Goal: Information Seeking & Learning: Learn about a topic

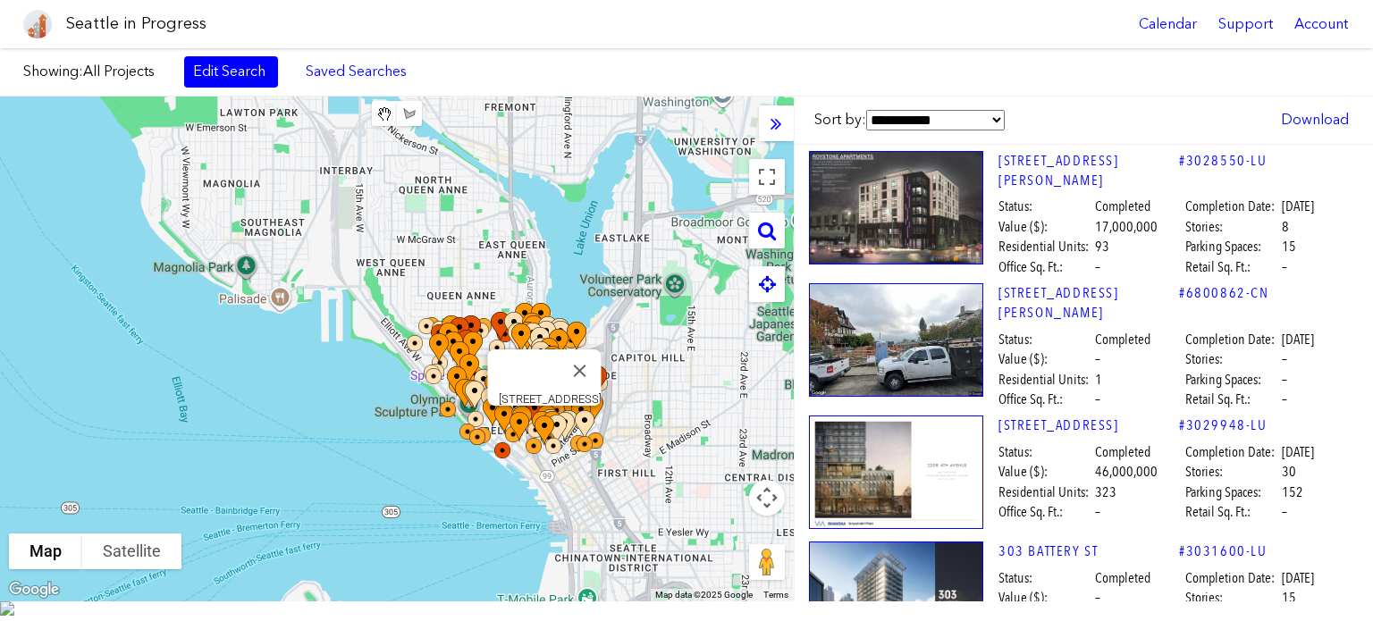
drag, startPoint x: 508, startPoint y: 462, endPoint x: 256, endPoint y: 228, distance: 344.1
click at [583, 500] on div "[STREET_ADDRESS]" at bounding box center [397, 349] width 794 height 505
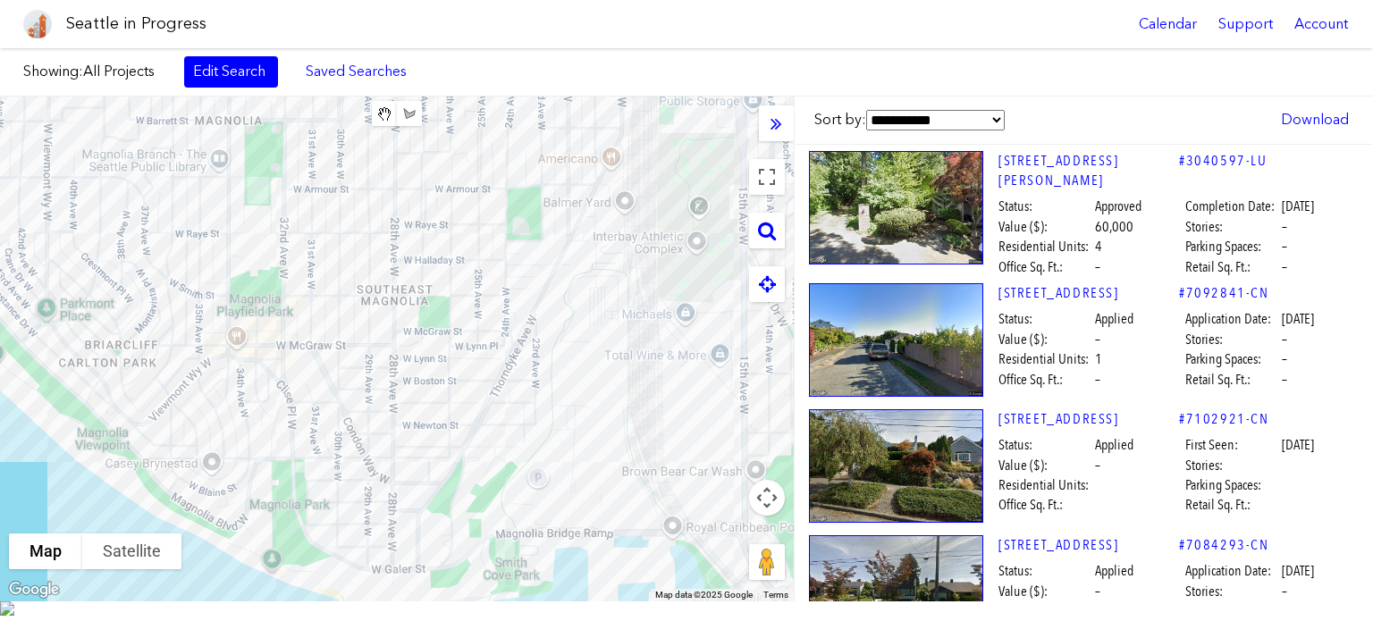
click at [288, 248] on div at bounding box center [397, 349] width 794 height 505
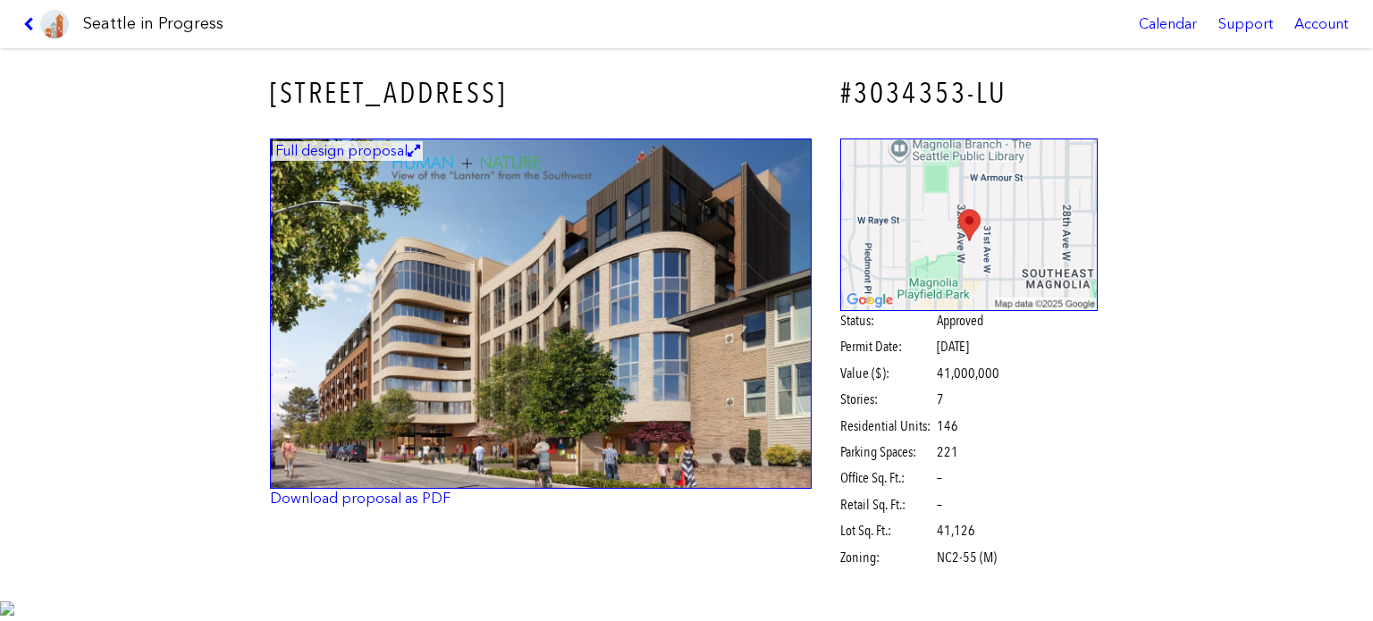
click at [289, 249] on div "Full design proposal Download proposal as PDF Status: Approved Permit Date: [DA…" at bounding box center [686, 356] width 858 height 460
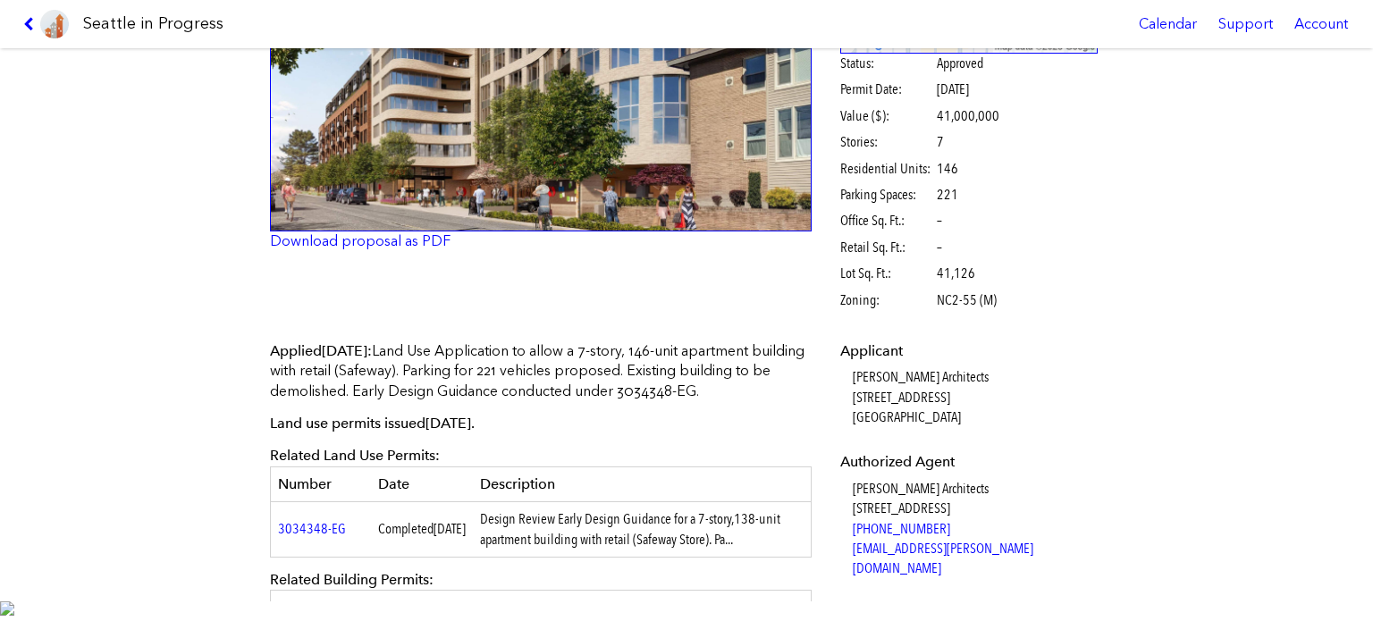
scroll to position [456, 0]
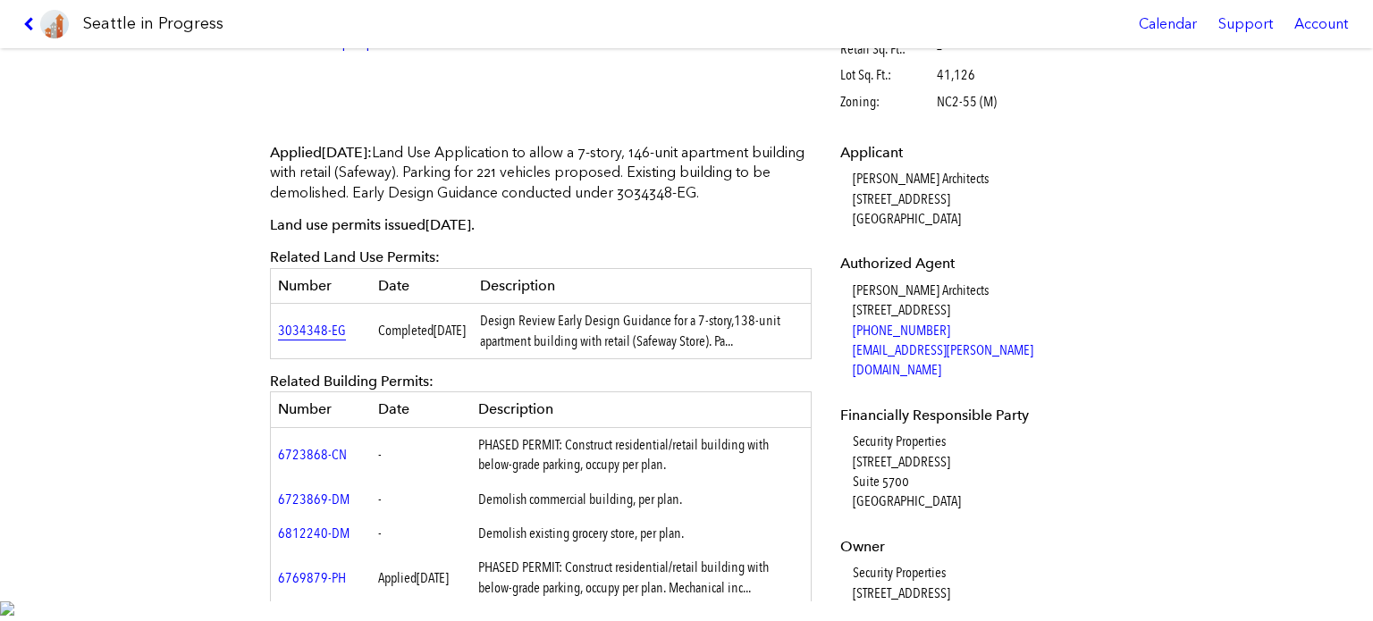
click at [285, 332] on link "3034348-EG" at bounding box center [312, 330] width 68 height 17
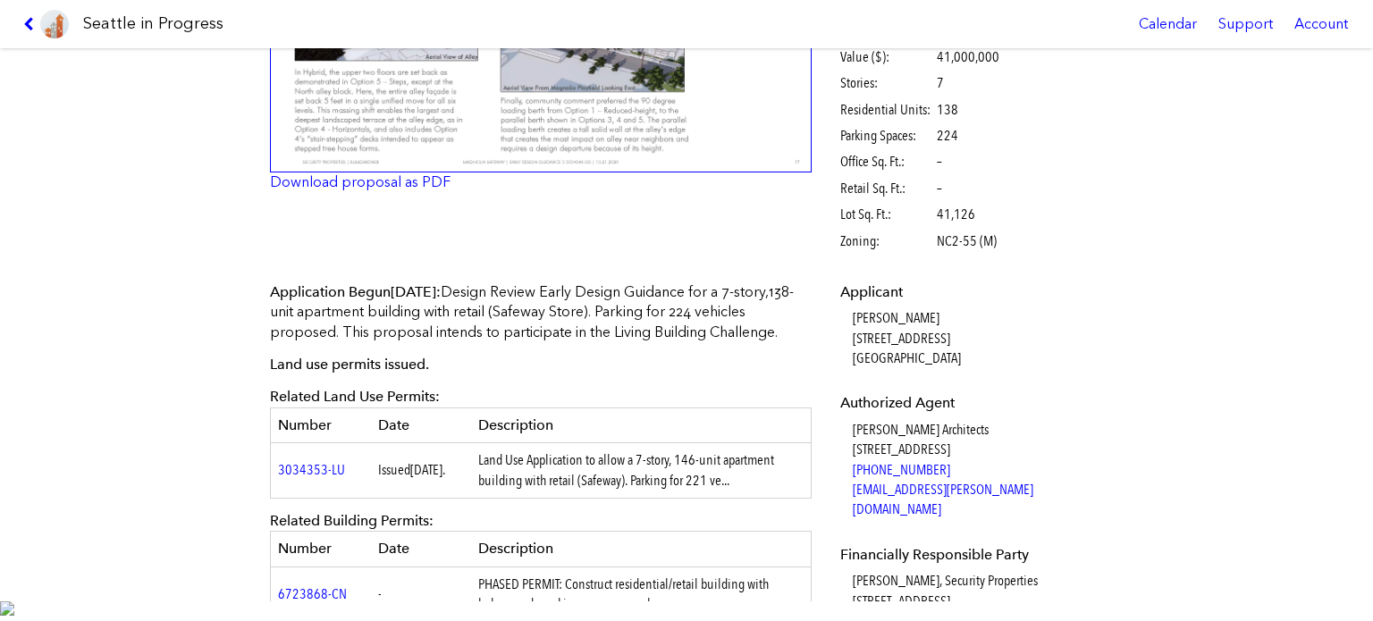
scroll to position [141, 0]
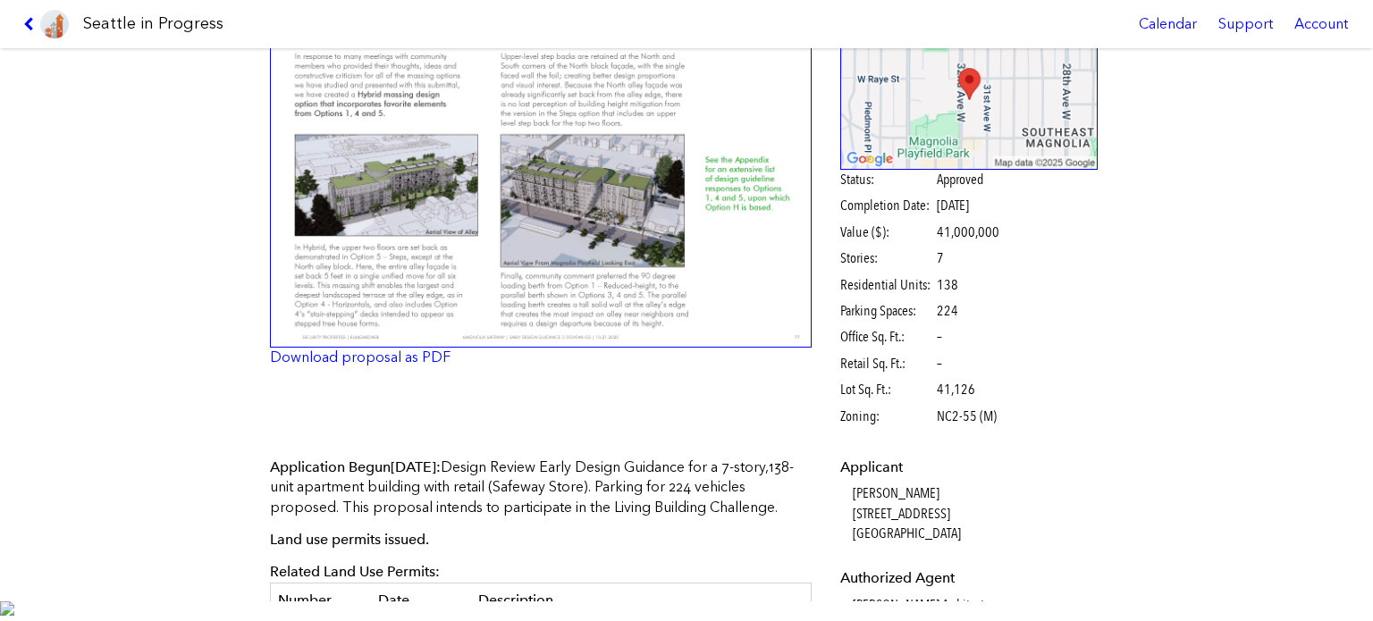
click at [404, 172] on img at bounding box center [541, 172] width 542 height 351
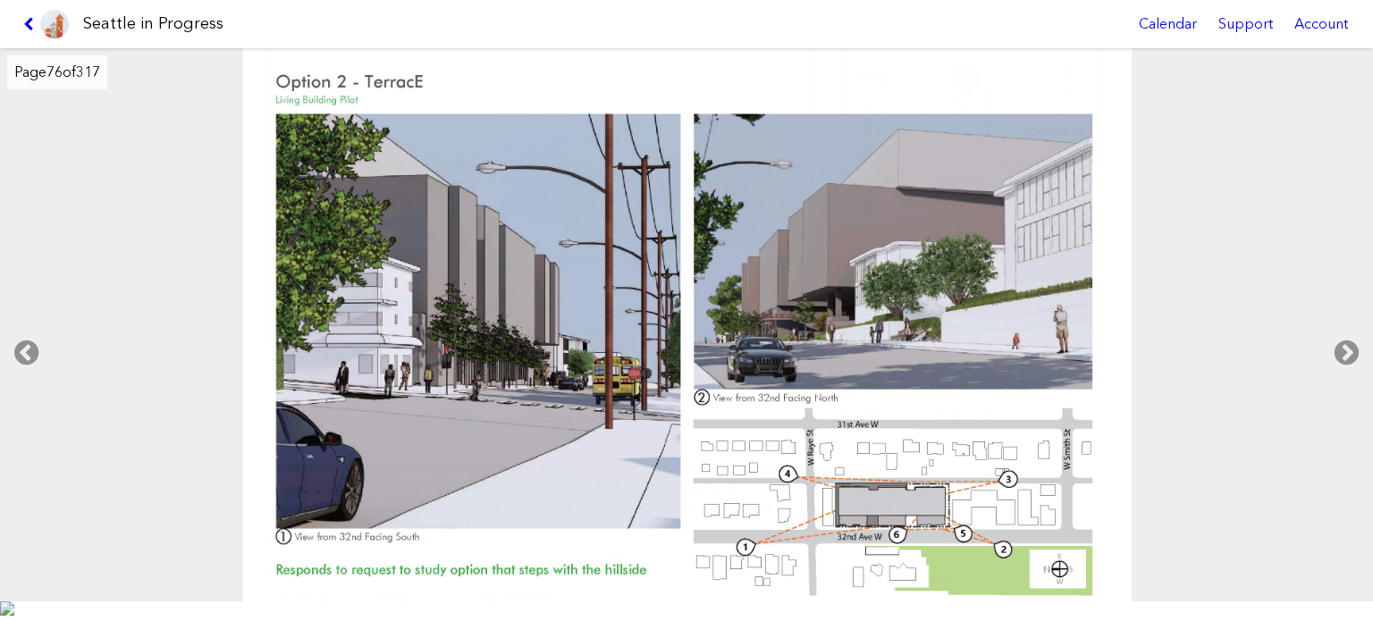
click at [26, 28] on icon at bounding box center [31, 24] width 17 height 14
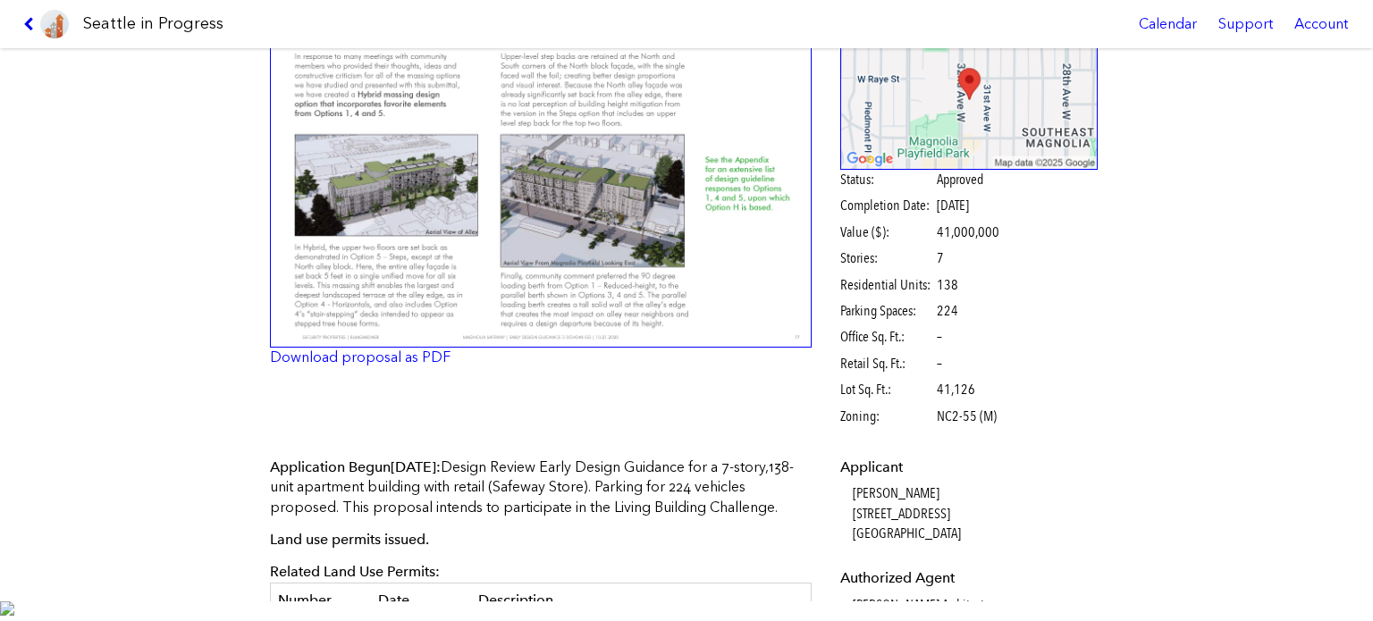
click at [26, 28] on icon at bounding box center [31, 24] width 17 height 14
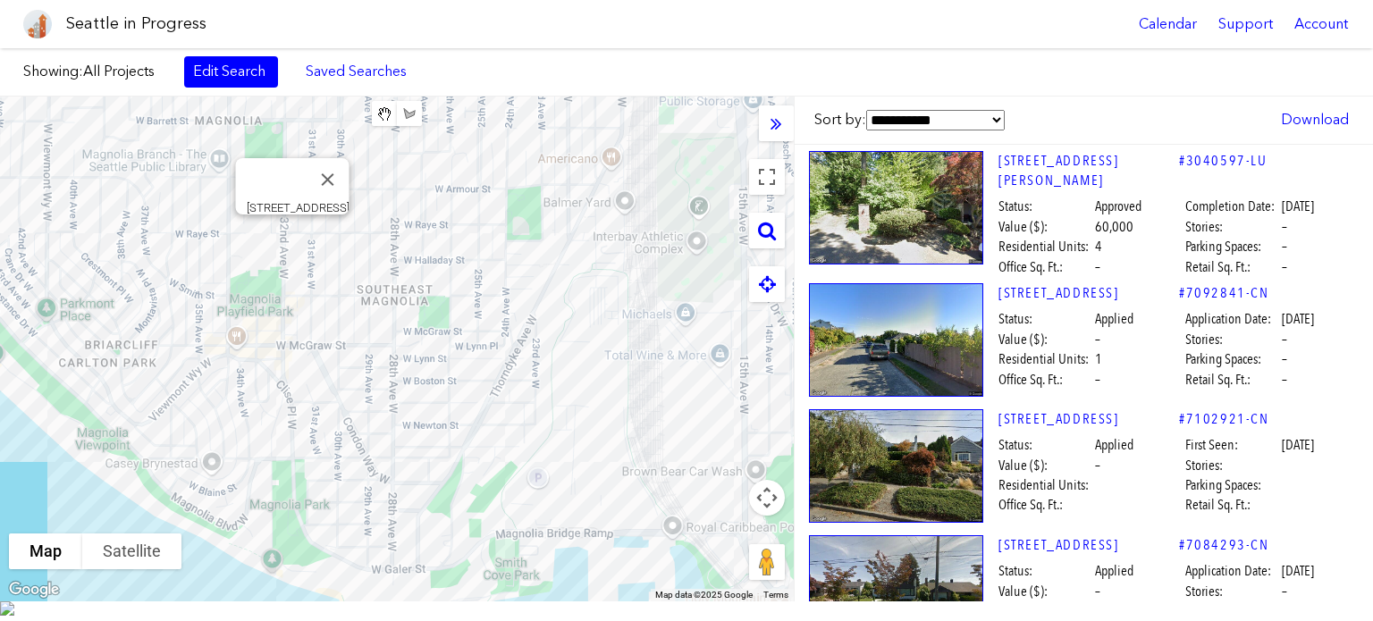
click at [289, 246] on div "[STREET_ADDRESS]" at bounding box center [397, 349] width 794 height 505
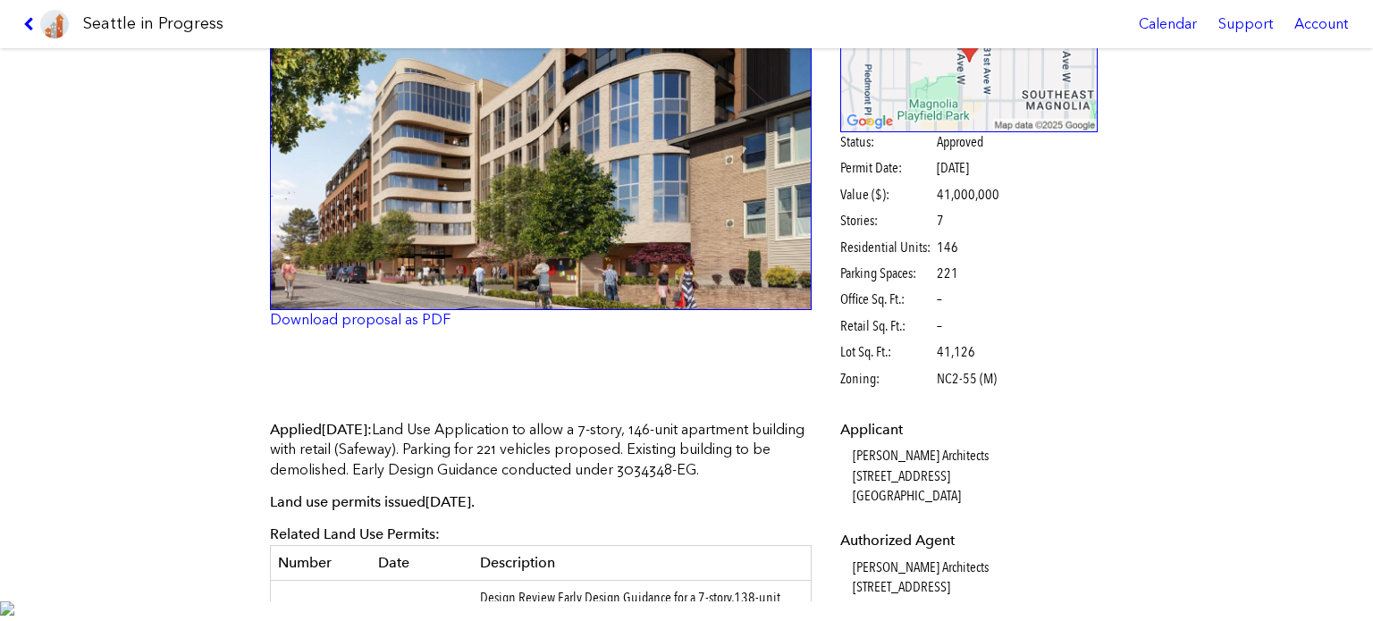
scroll to position [179, 0]
